Goal: Task Accomplishment & Management: Use online tool/utility

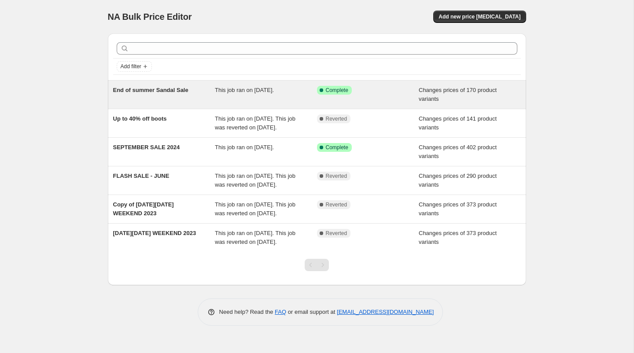
click at [235, 89] on span "This job ran on [DATE]." at bounding box center [244, 90] width 59 height 7
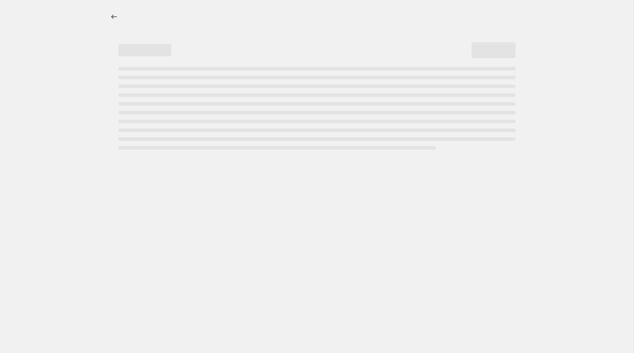
select select "collection"
select select "product_status"
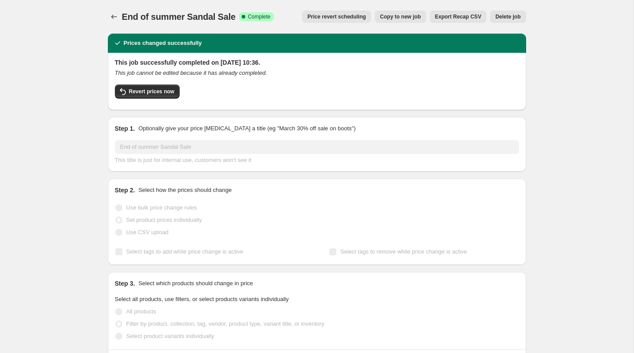
click at [342, 18] on span "Price revert scheduling" at bounding box center [336, 16] width 59 height 7
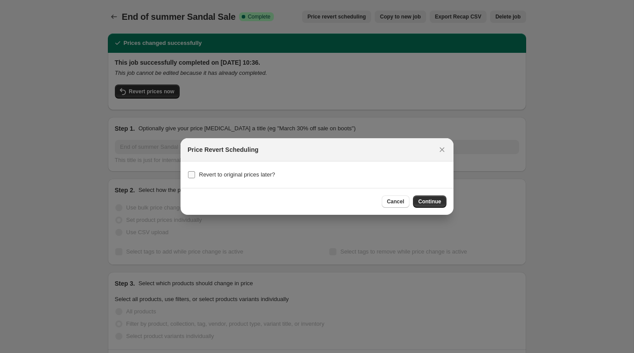
click at [192, 173] on input "Revert to original prices later?" at bounding box center [191, 174] width 7 height 7
checkbox input "true"
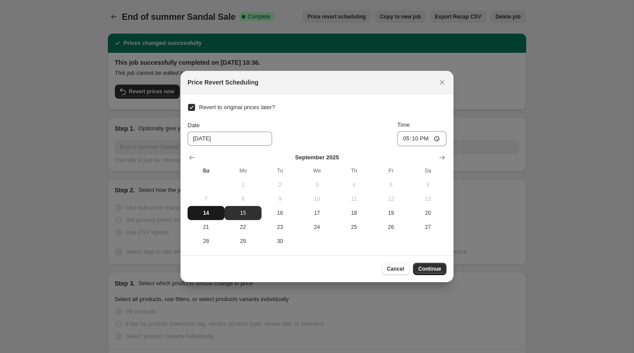
drag, startPoint x: 202, startPoint y: 220, endPoint x: 201, endPoint y: 214, distance: 5.4
click at [201, 214] on tbody "1 2 3 4 5 6 7 8 9 10 11 12 13 14 15 16 17 18 19 20 21 22 23 24 25 26 27 28 29 30" at bounding box center [317, 213] width 259 height 70
click at [201, 214] on span "14" at bounding box center [206, 213] width 30 height 7
type input "[DATE]"
click at [428, 138] on input "17:10" at bounding box center [421, 138] width 49 height 15
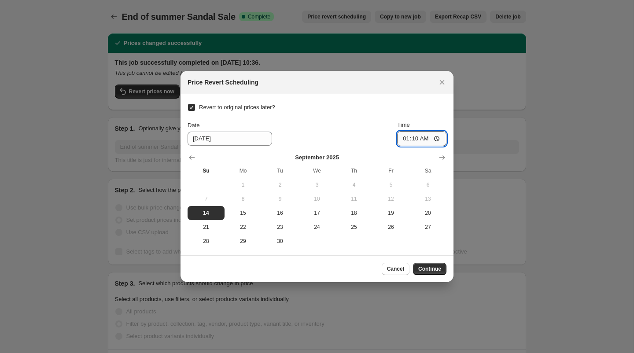
type input "11:10"
type input "23:59"
click at [429, 111] on div "Revert to original prices later? Date [DATE] Time 23:59 [DATE] Su Mo Tu We Th F…" at bounding box center [317, 174] width 259 height 147
click at [435, 267] on span "Continue" at bounding box center [429, 268] width 23 height 7
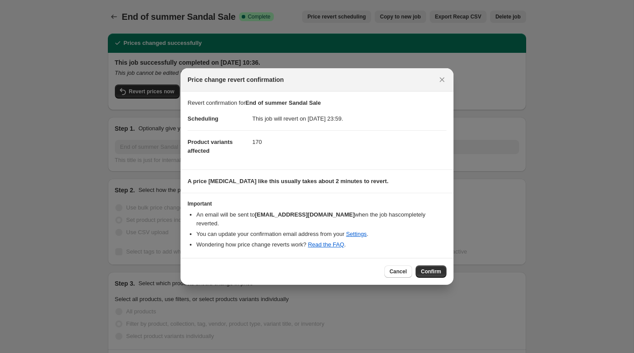
click at [435, 268] on span "Confirm" at bounding box center [431, 271] width 20 height 7
